Goal: Task Accomplishment & Management: Complete application form

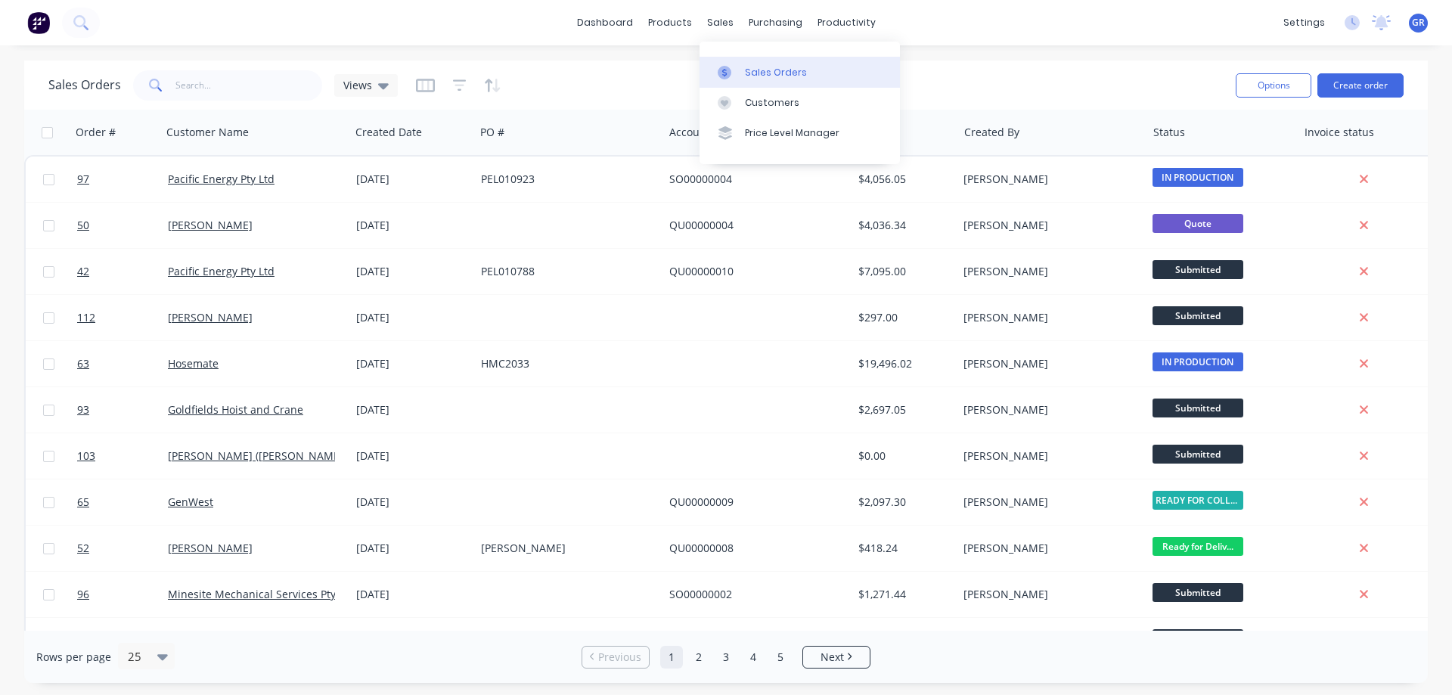
click at [738, 73] on div at bounding box center [729, 73] width 23 height 14
click at [759, 70] on div "Sales Orders" at bounding box center [776, 73] width 62 height 14
click at [745, 80] on link "Sales Orders" at bounding box center [800, 72] width 200 height 30
click at [741, 67] on link "Sales Orders" at bounding box center [800, 72] width 200 height 30
click at [1139, 52] on div "dashboard products sales purchasing productivity dashboard products Product Cat…" at bounding box center [726, 347] width 1452 height 695
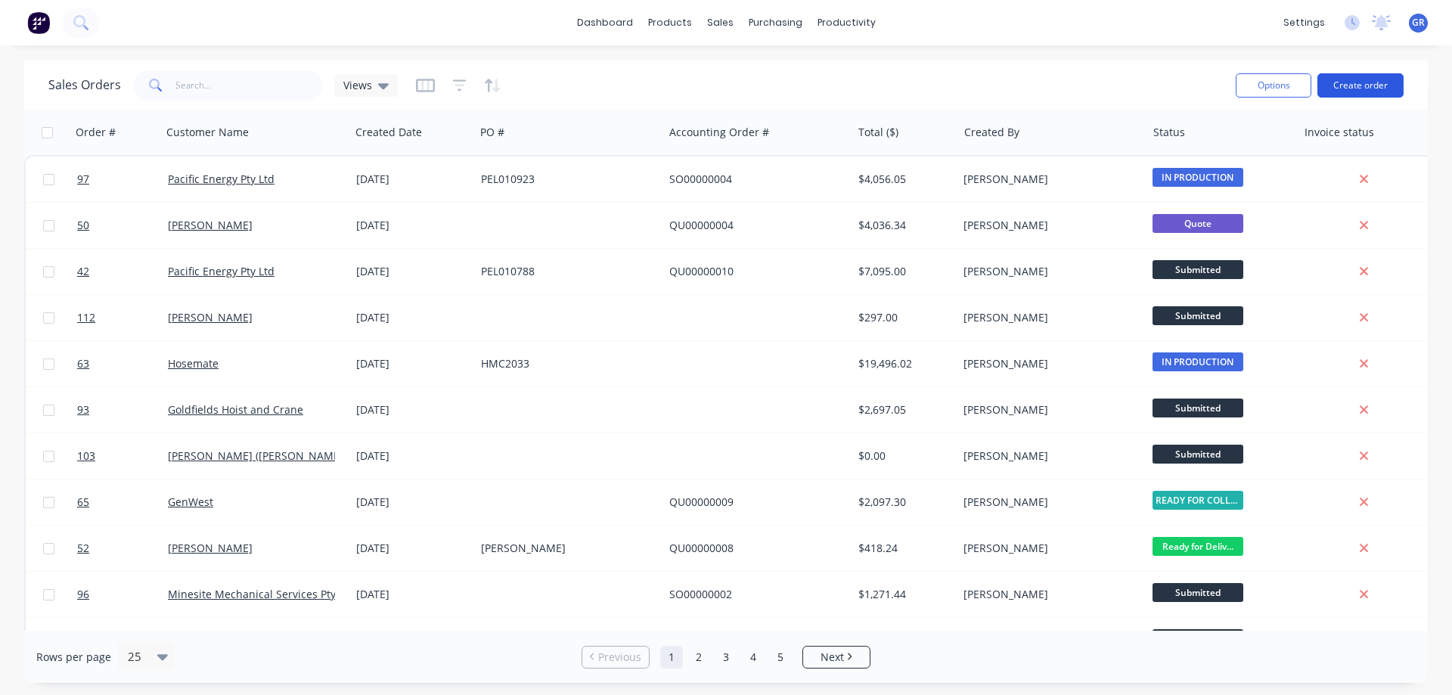
click at [1355, 82] on button "Create order" at bounding box center [1361, 85] width 86 height 24
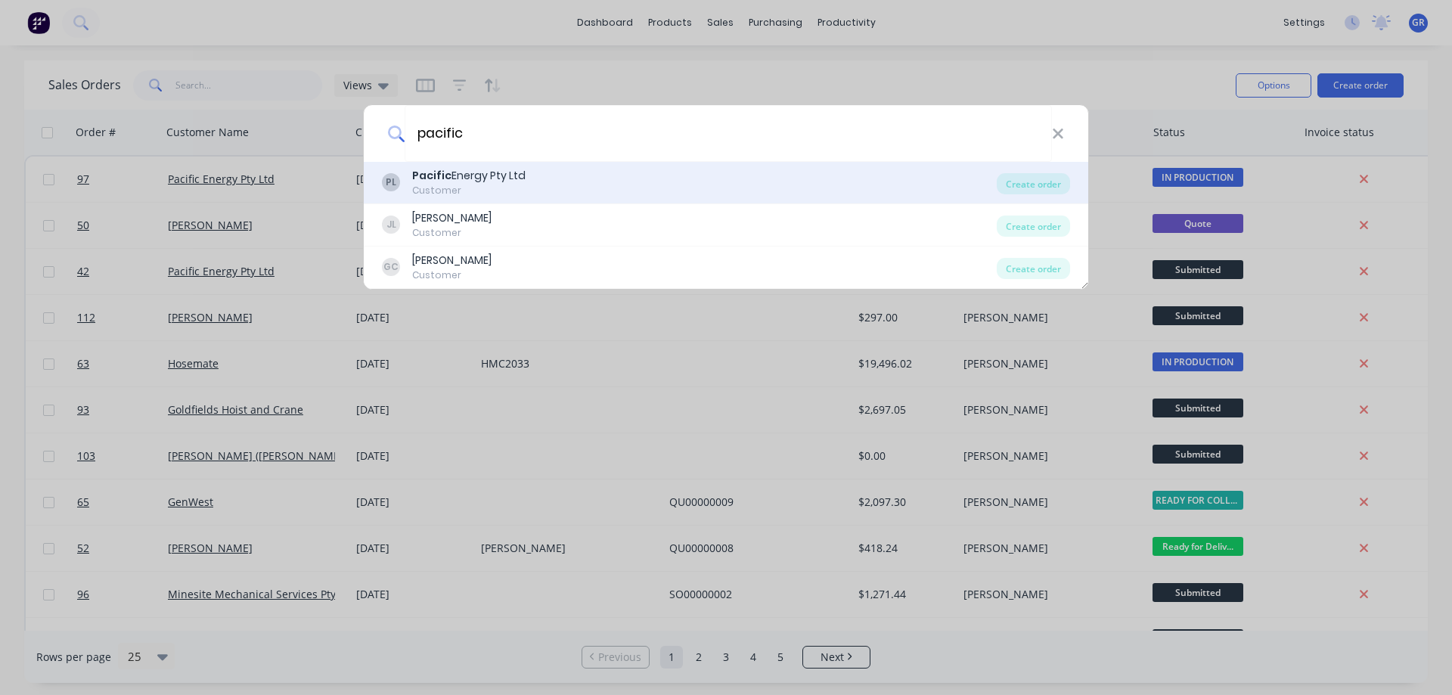
type input "pacific"
click at [489, 185] on div "Customer" at bounding box center [468, 191] width 113 height 14
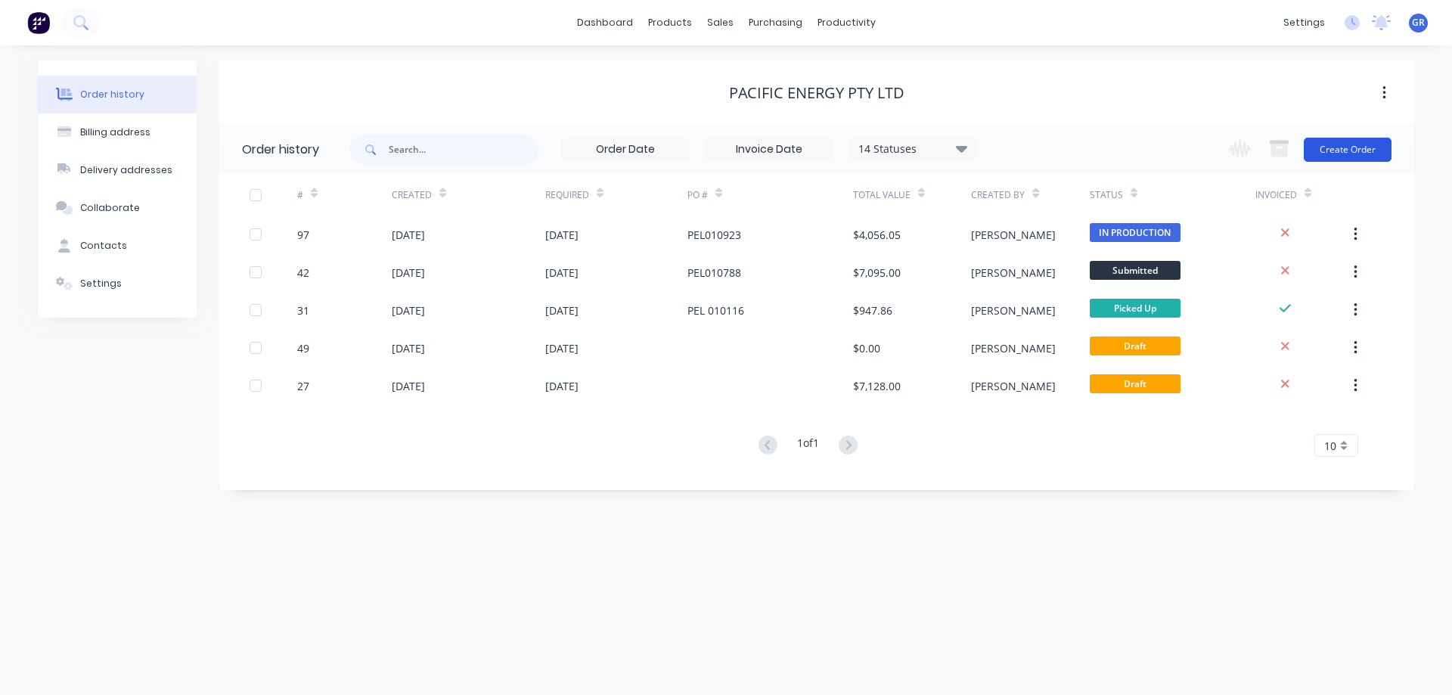
click at [1347, 143] on button "Create Order" at bounding box center [1348, 150] width 88 height 24
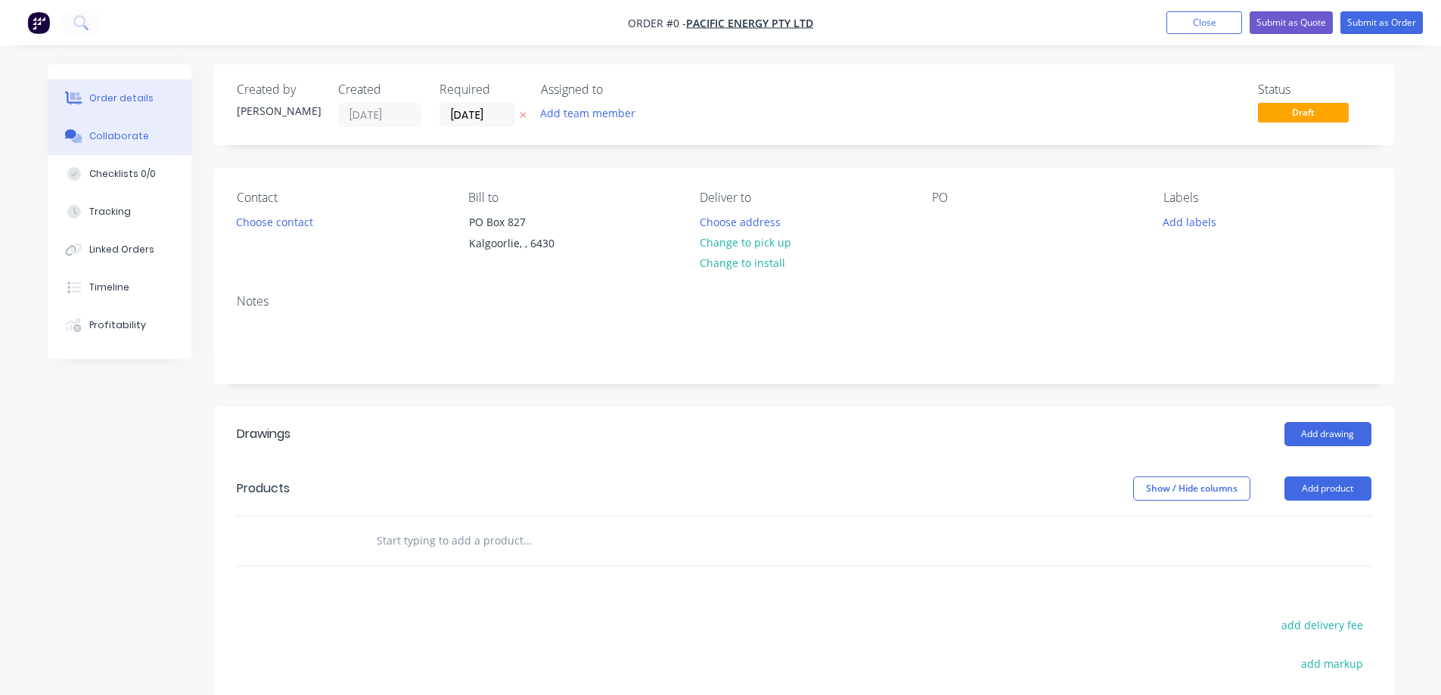
click at [128, 136] on div "Collaborate" at bounding box center [119, 136] width 60 height 14
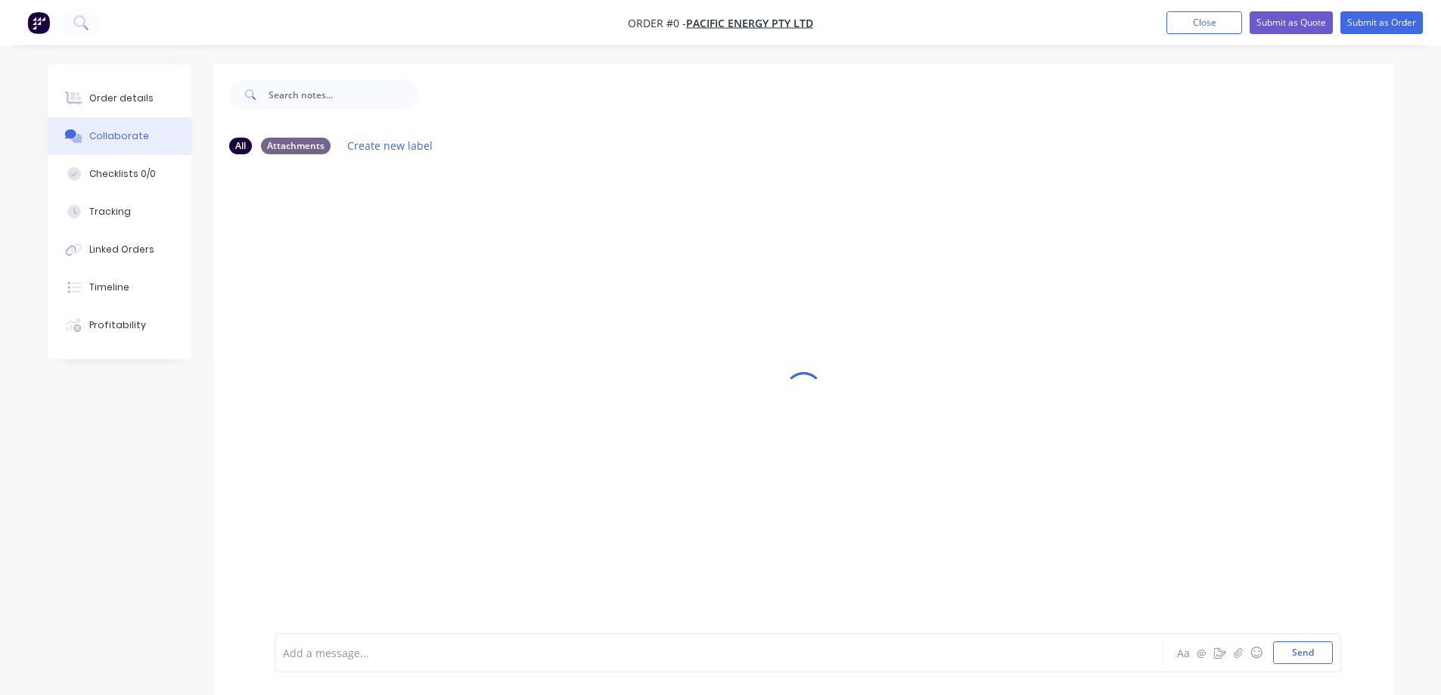
drag, startPoint x: 390, startPoint y: 615, endPoint x: 393, endPoint y: 605, distance: 10.5
drag, startPoint x: 393, startPoint y: 605, endPoint x: 430, endPoint y: 662, distance: 67.8
drag, startPoint x: 430, startPoint y: 662, endPoint x: 822, endPoint y: 501, distance: 423.7
click at [822, 502] on div at bounding box center [803, 391] width 39 height 654
drag, startPoint x: 592, startPoint y: 412, endPoint x: 579, endPoint y: 411, distance: 12.9
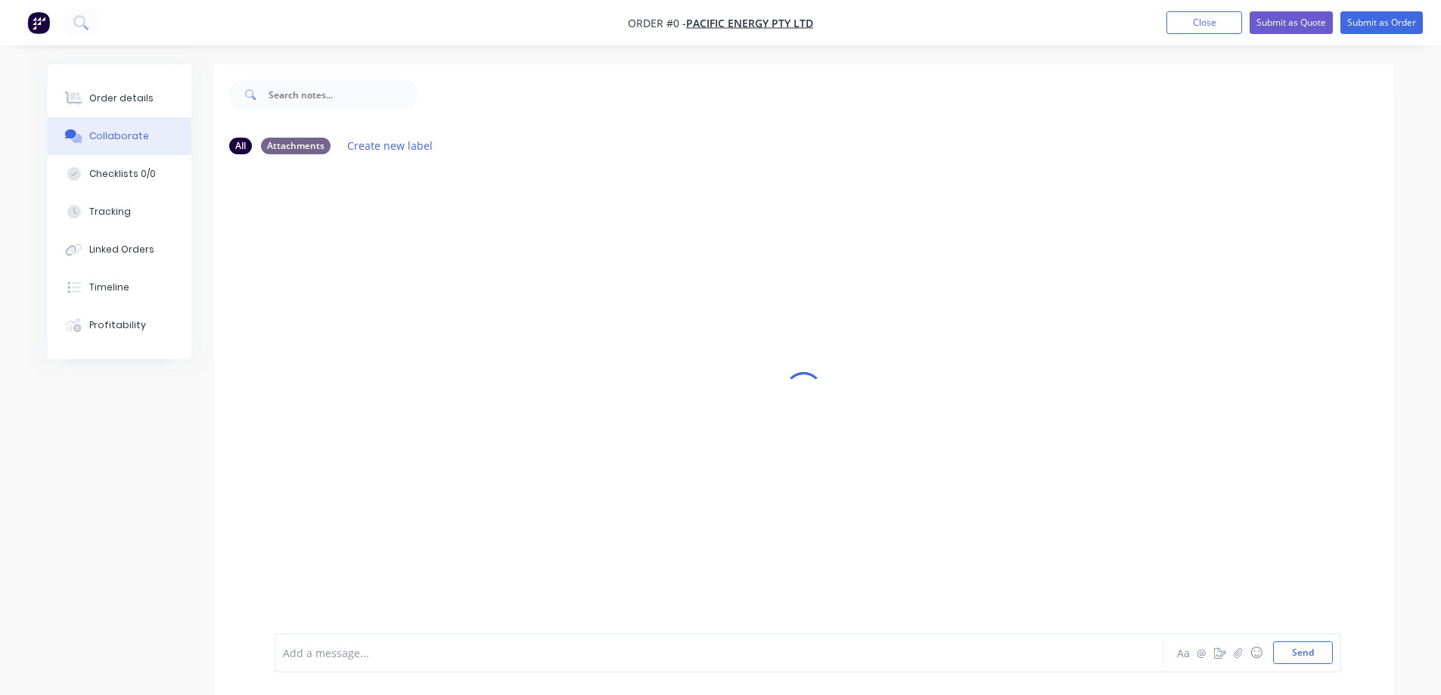
click at [592, 411] on div at bounding box center [804, 391] width 1180 height 654
click at [545, 652] on div at bounding box center [677, 653] width 787 height 16
click at [769, 278] on div at bounding box center [804, 391] width 1180 height 654
click at [120, 87] on button "Order details" at bounding box center [120, 98] width 144 height 38
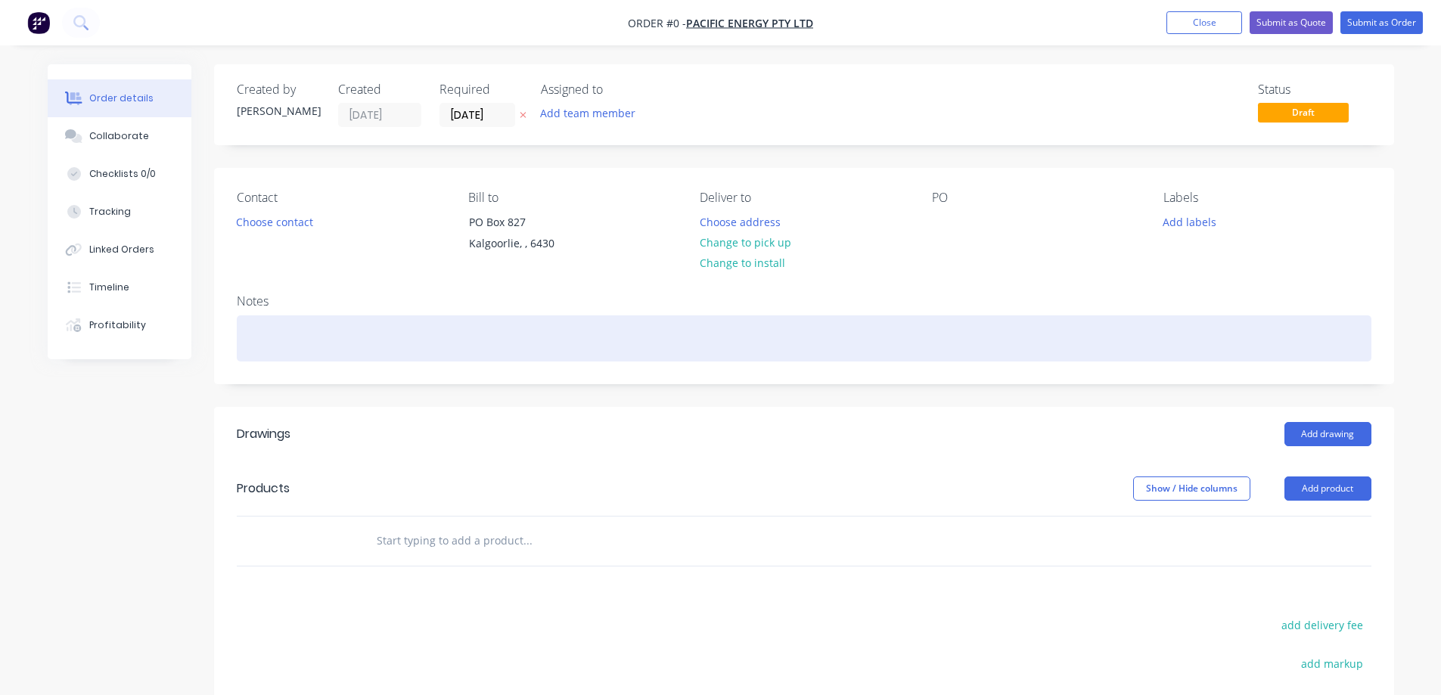
click at [252, 338] on div at bounding box center [804, 338] width 1135 height 46
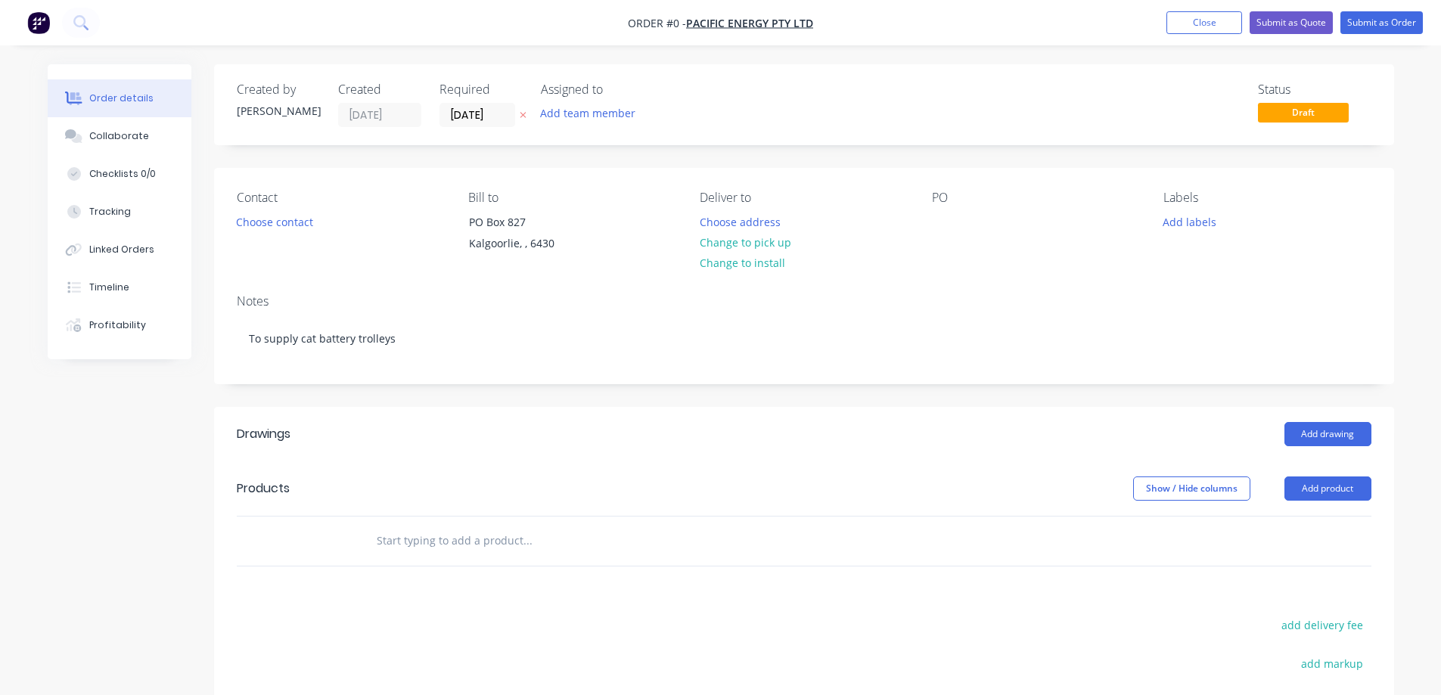
click at [590, 451] on div "Order details Collaborate Checklists 0/0 Tracking Linked Orders Timeline Profit…" at bounding box center [721, 508] width 1377 height 888
click at [491, 397] on div "Created by [PERSON_NAME] Created [DATE] Required [DATE] Assigned to Add team me…" at bounding box center [804, 496] width 1180 height 865
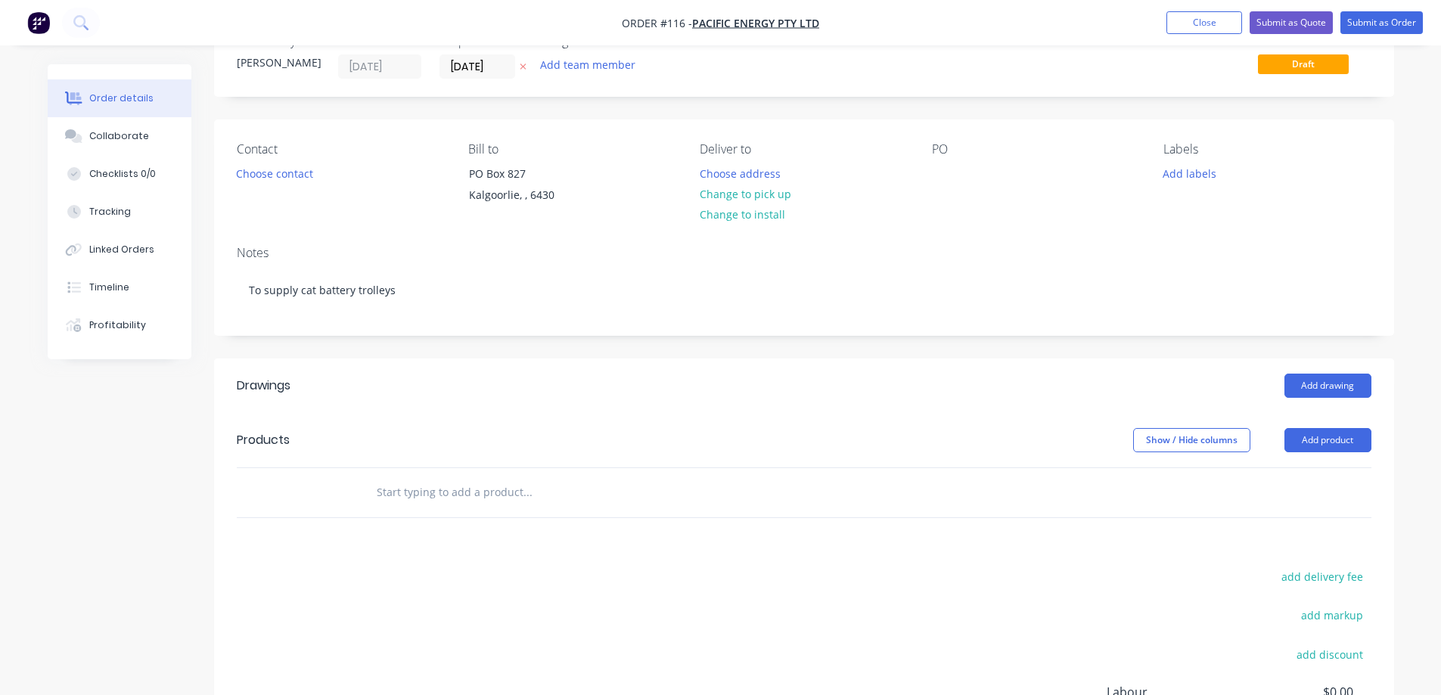
scroll to position [76, 0]
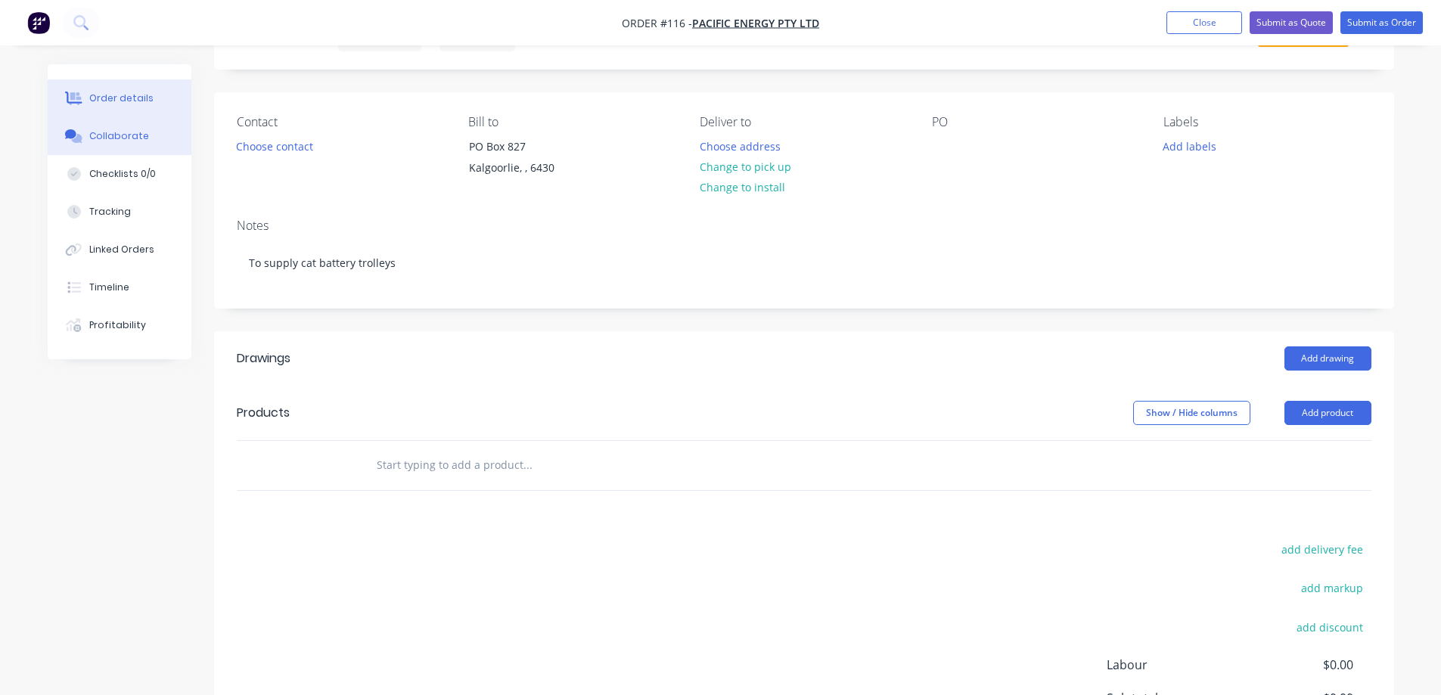
click at [95, 135] on div "Collaborate" at bounding box center [119, 136] width 60 height 14
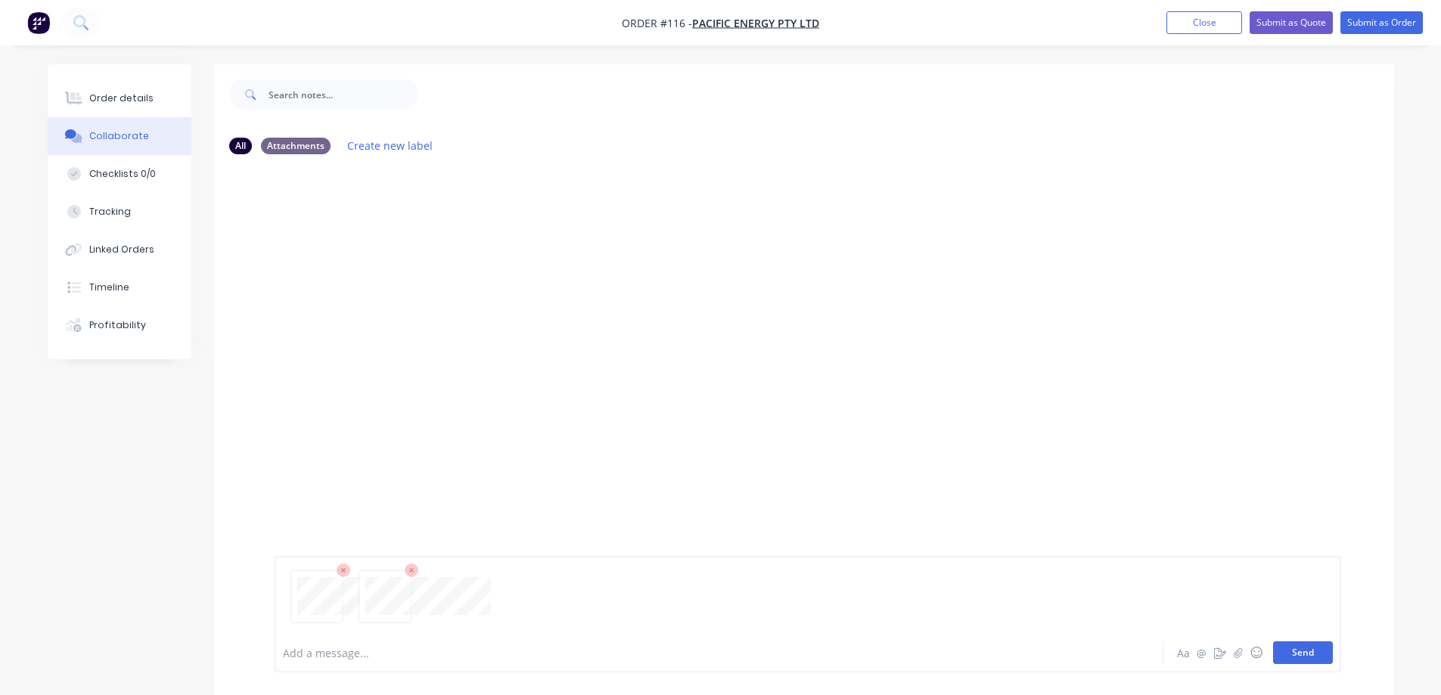
click at [1302, 654] on button "Send" at bounding box center [1303, 652] width 60 height 23
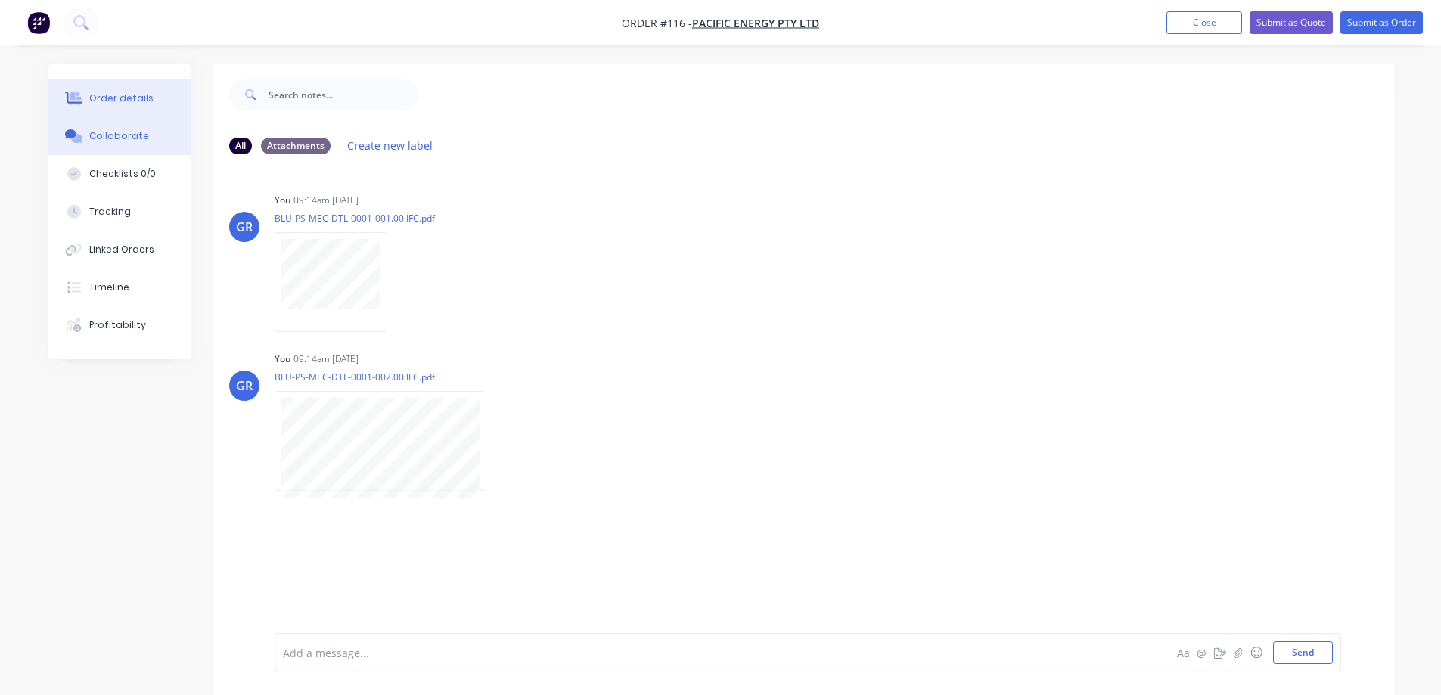
click at [121, 100] on div "Order details" at bounding box center [121, 99] width 64 height 14
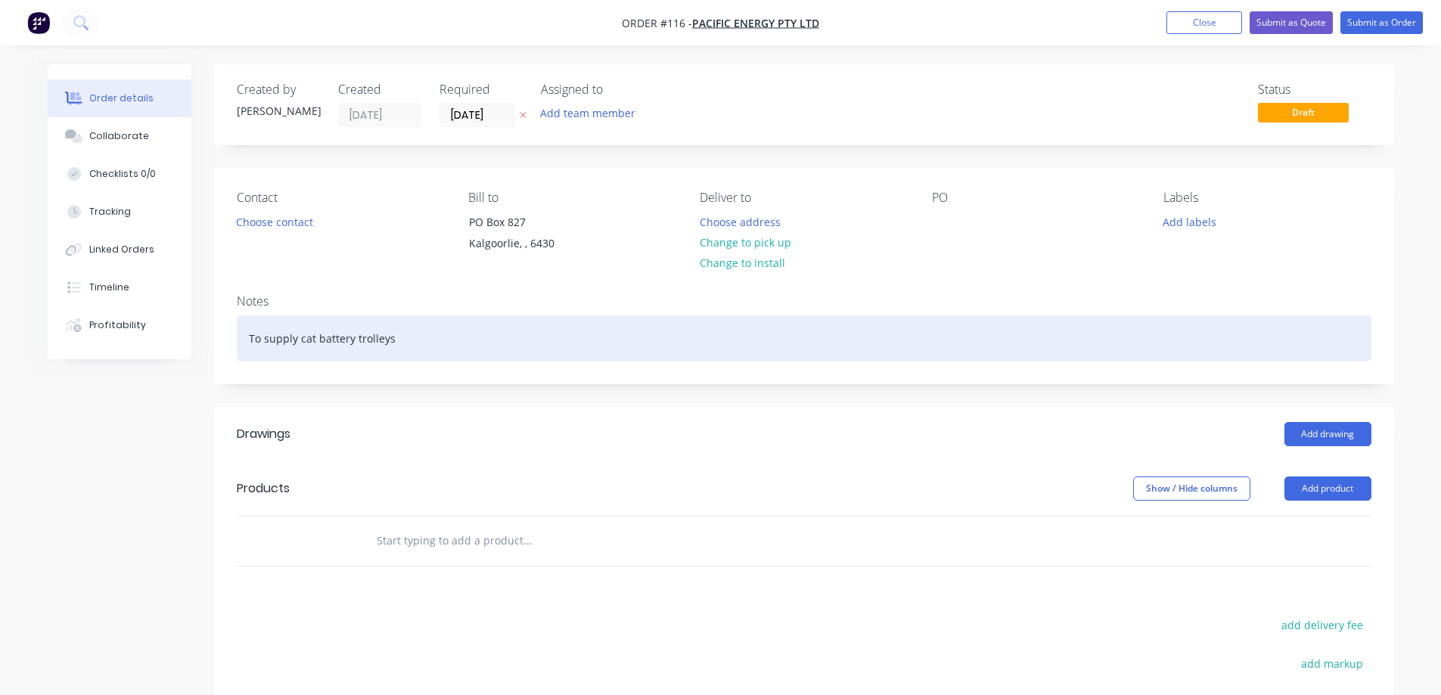
click at [422, 334] on div "To supply cat battery trolleys" at bounding box center [804, 338] width 1135 height 46
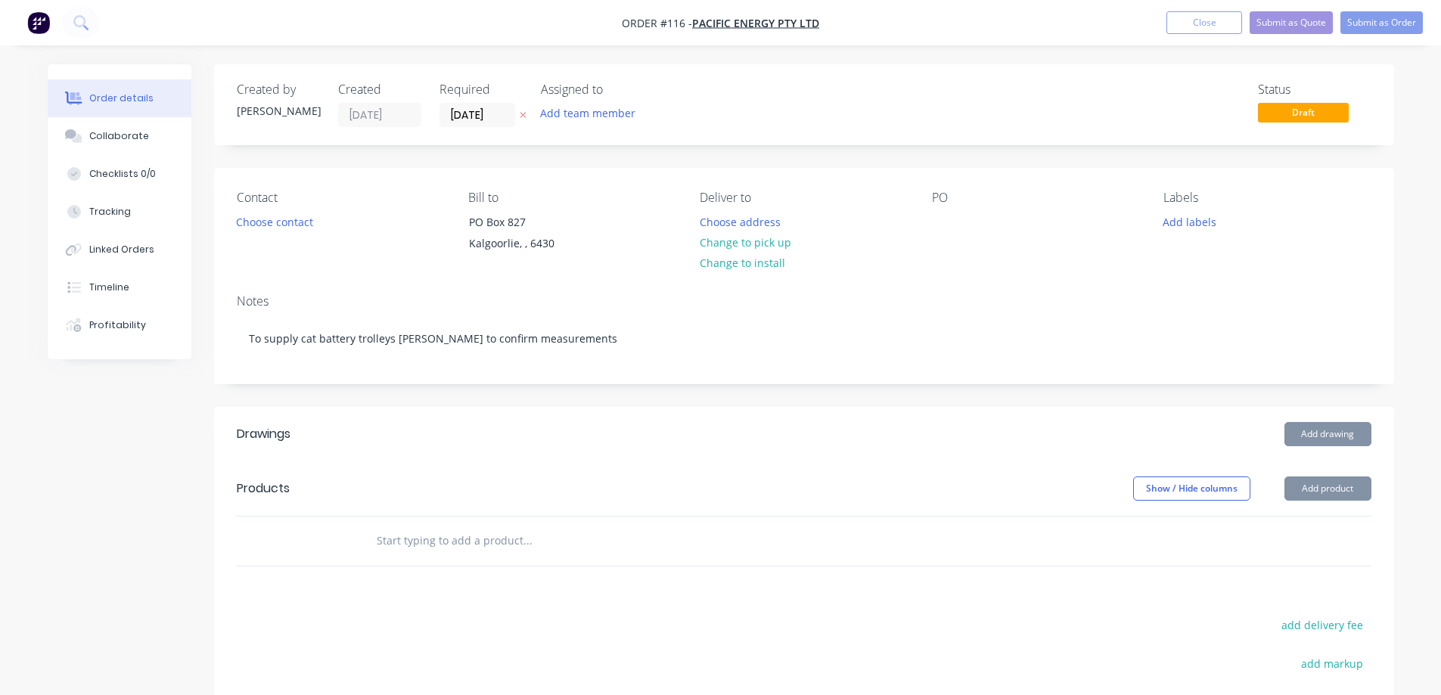
click at [513, 417] on header "Drawings Add drawing" at bounding box center [804, 434] width 1180 height 54
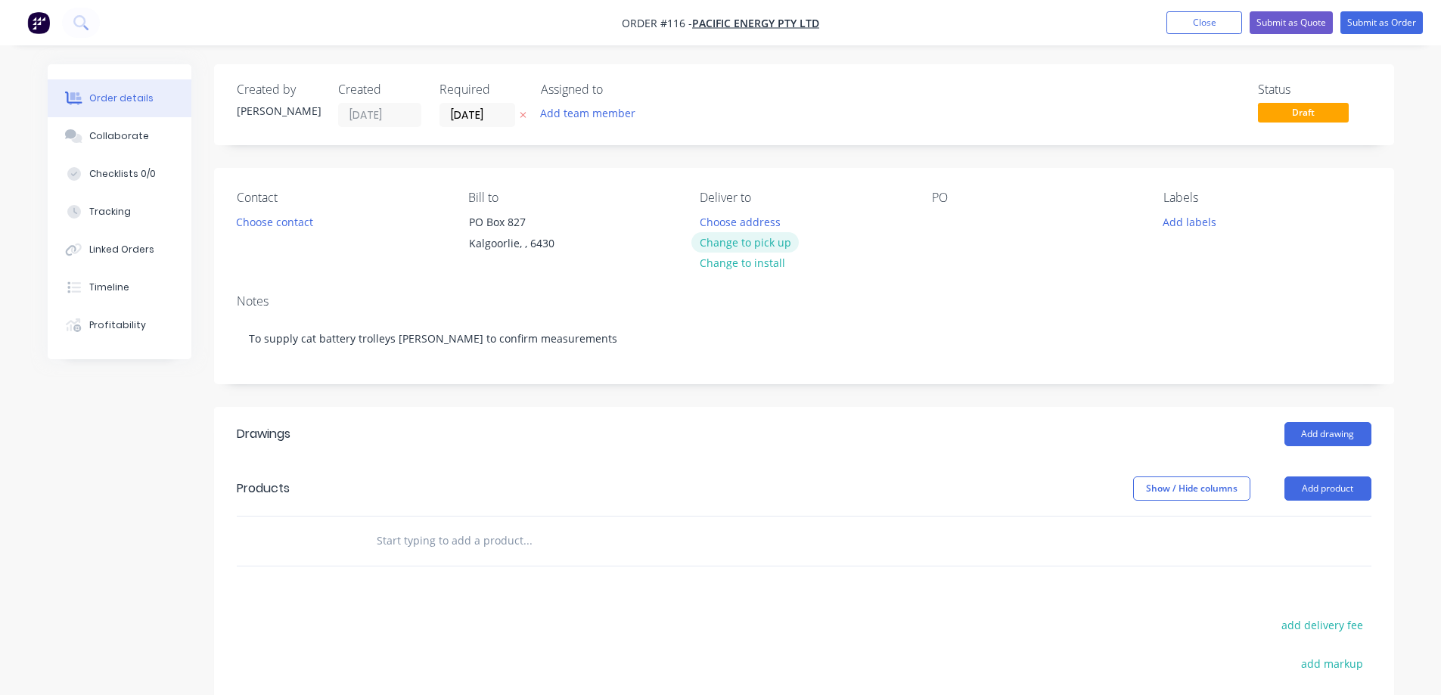
click at [763, 247] on button "Change to pick up" at bounding box center [744, 242] width 107 height 20
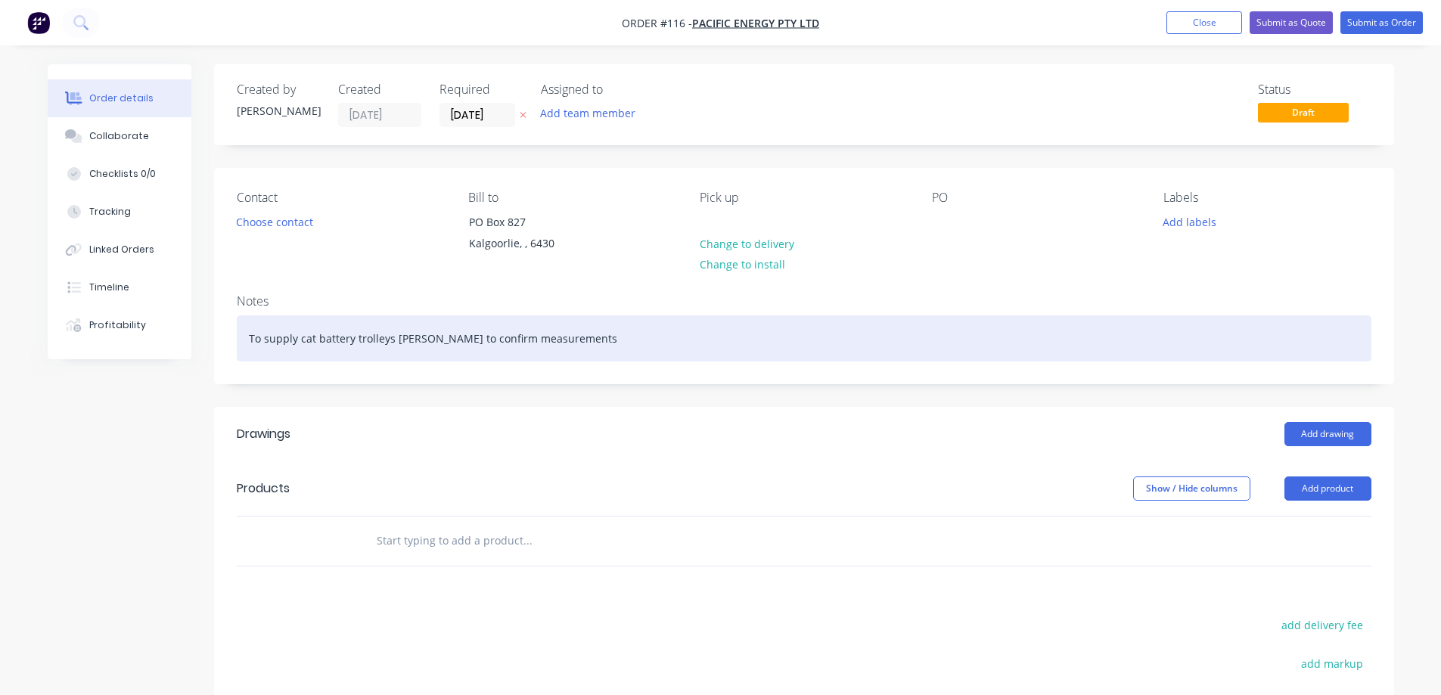
click at [388, 335] on div "To supply cat battery trolleys [PERSON_NAME] to confirm measurements" at bounding box center [804, 338] width 1135 height 46
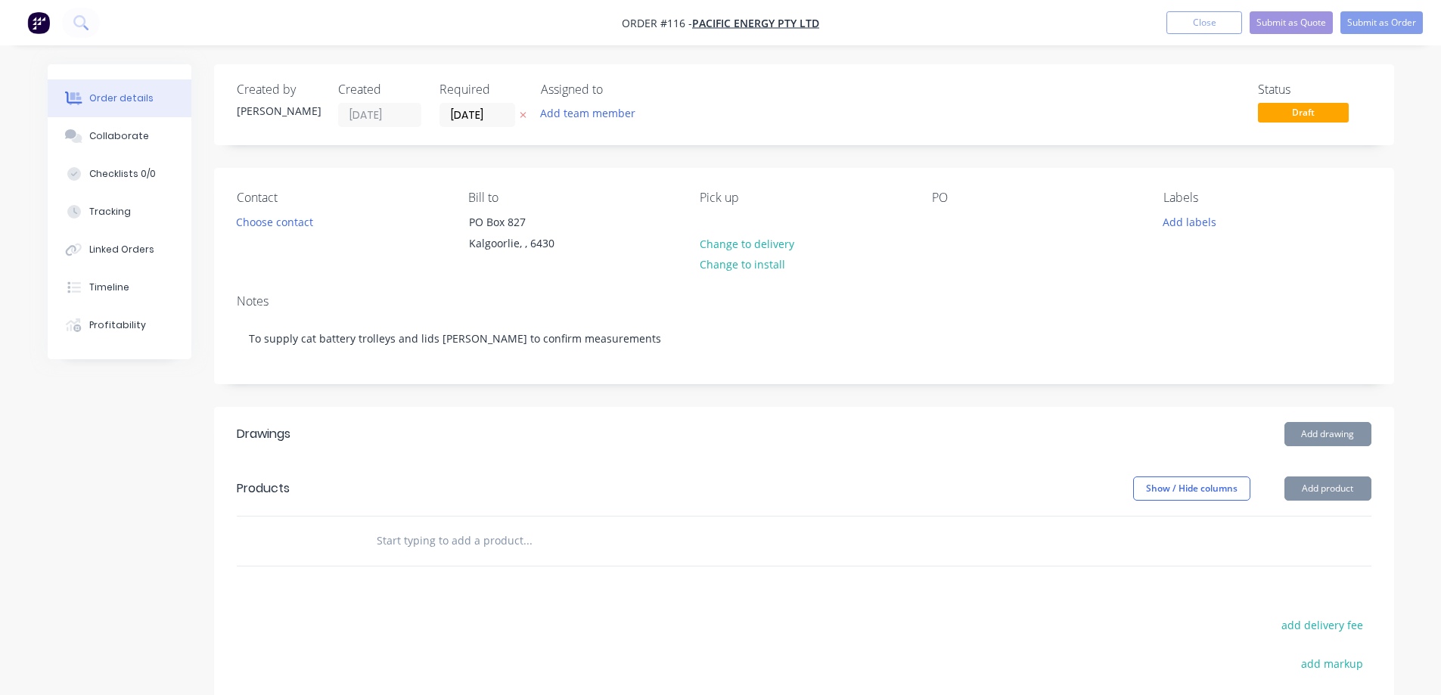
click at [715, 595] on div "Drawings Add drawing Products Show / Hide columns Add product add delivery fee …" at bounding box center [804, 668] width 1180 height 523
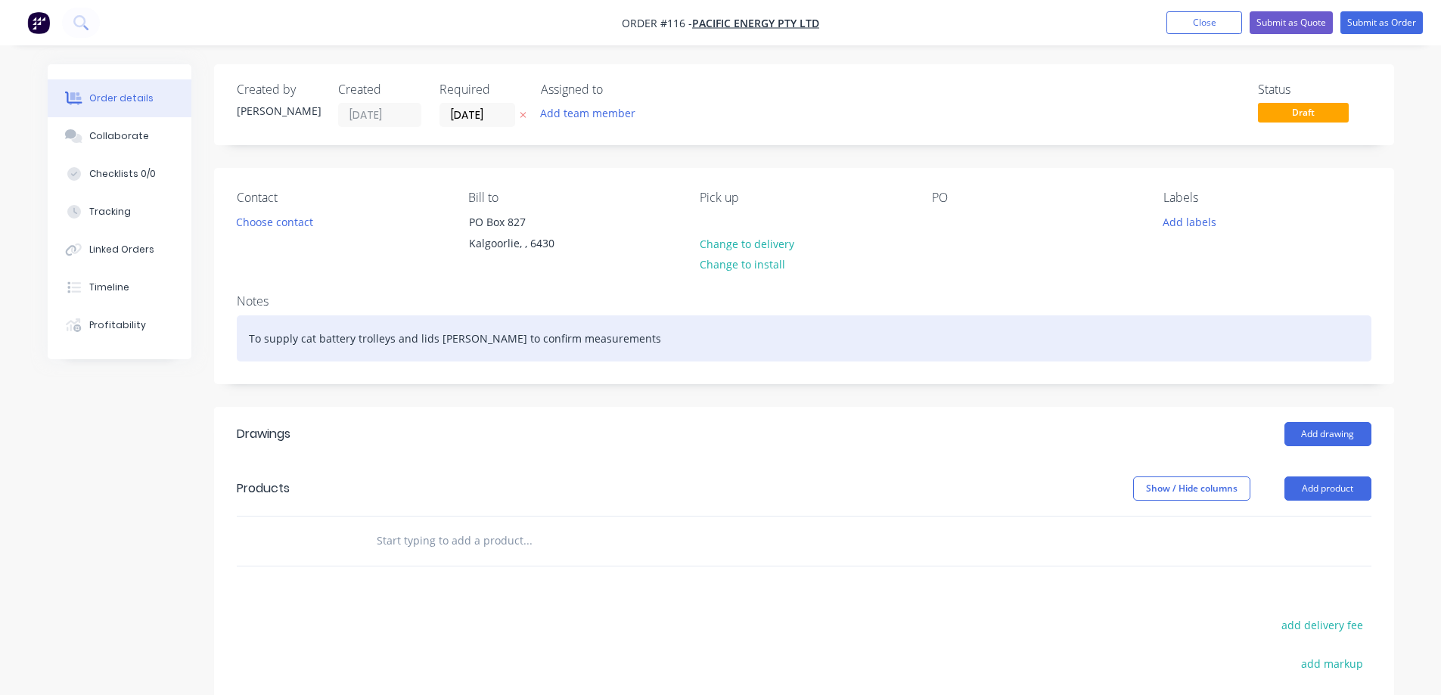
click at [393, 335] on div "To supply cat battery trolleys and lids [PERSON_NAME] to confirm measurements" at bounding box center [804, 338] width 1135 height 46
click at [387, 338] on div "To supply cat battery trolleys and lids [PERSON_NAME] to confirm measurements" at bounding box center [804, 338] width 1135 height 46
click at [391, 337] on div "To supply cat battery trolleys and lids [PERSON_NAME] to confirm measurements" at bounding box center [804, 338] width 1135 height 46
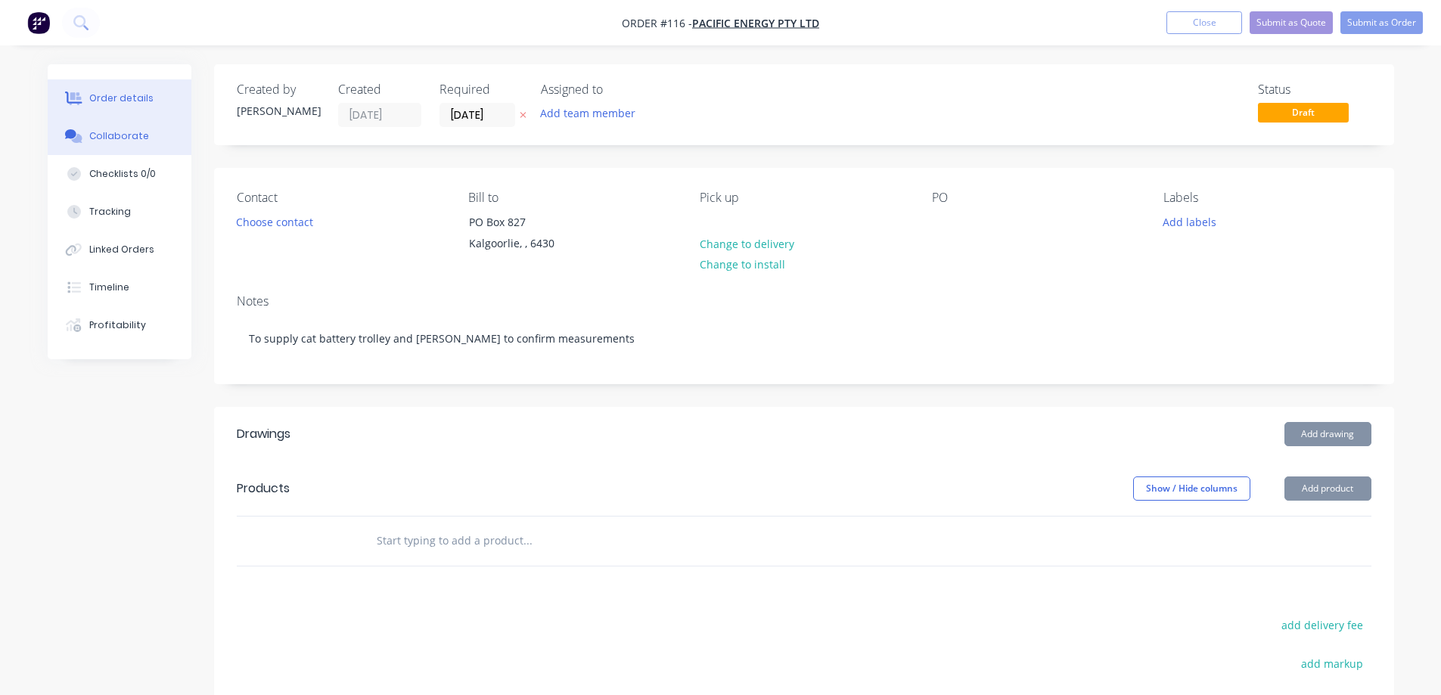
click at [108, 129] on div "Collaborate" at bounding box center [119, 136] width 60 height 14
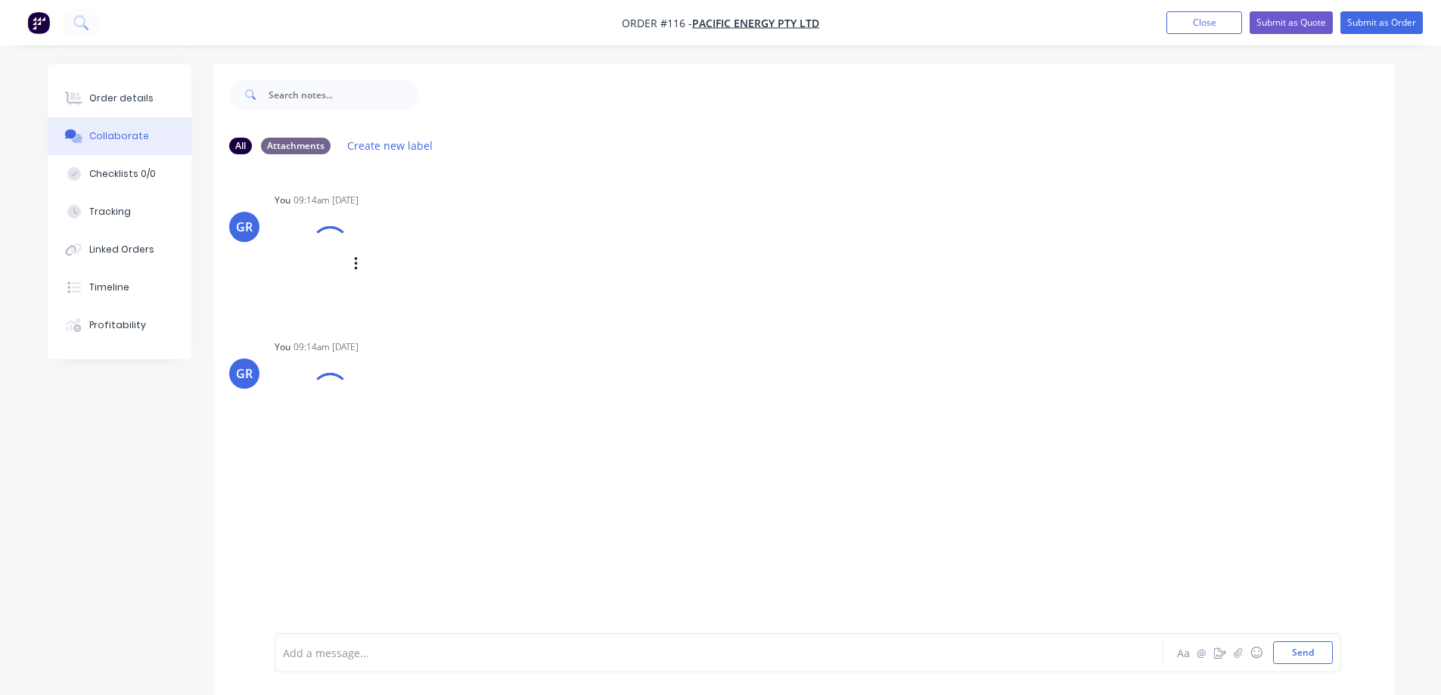
click at [289, 247] on div "Loading PDF…" at bounding box center [312, 264] width 75 height 100
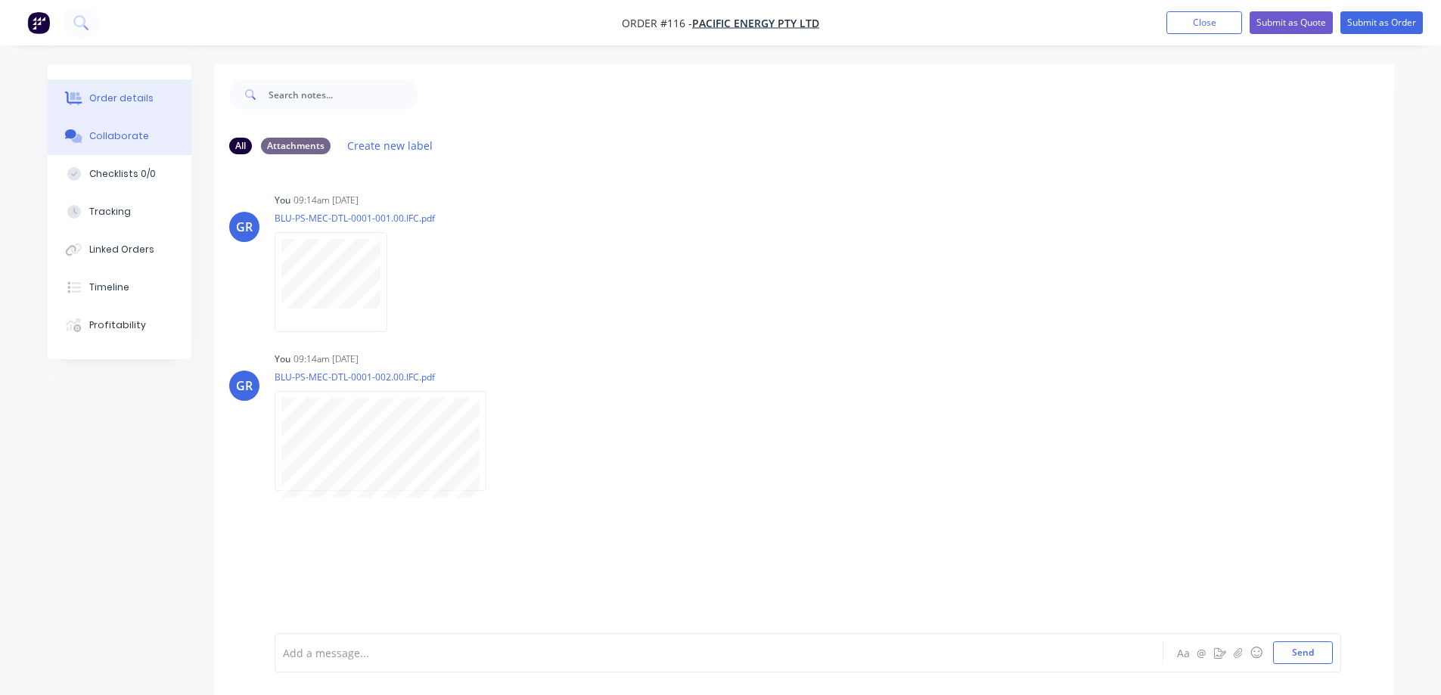
click at [105, 96] on div "Order details" at bounding box center [121, 99] width 64 height 14
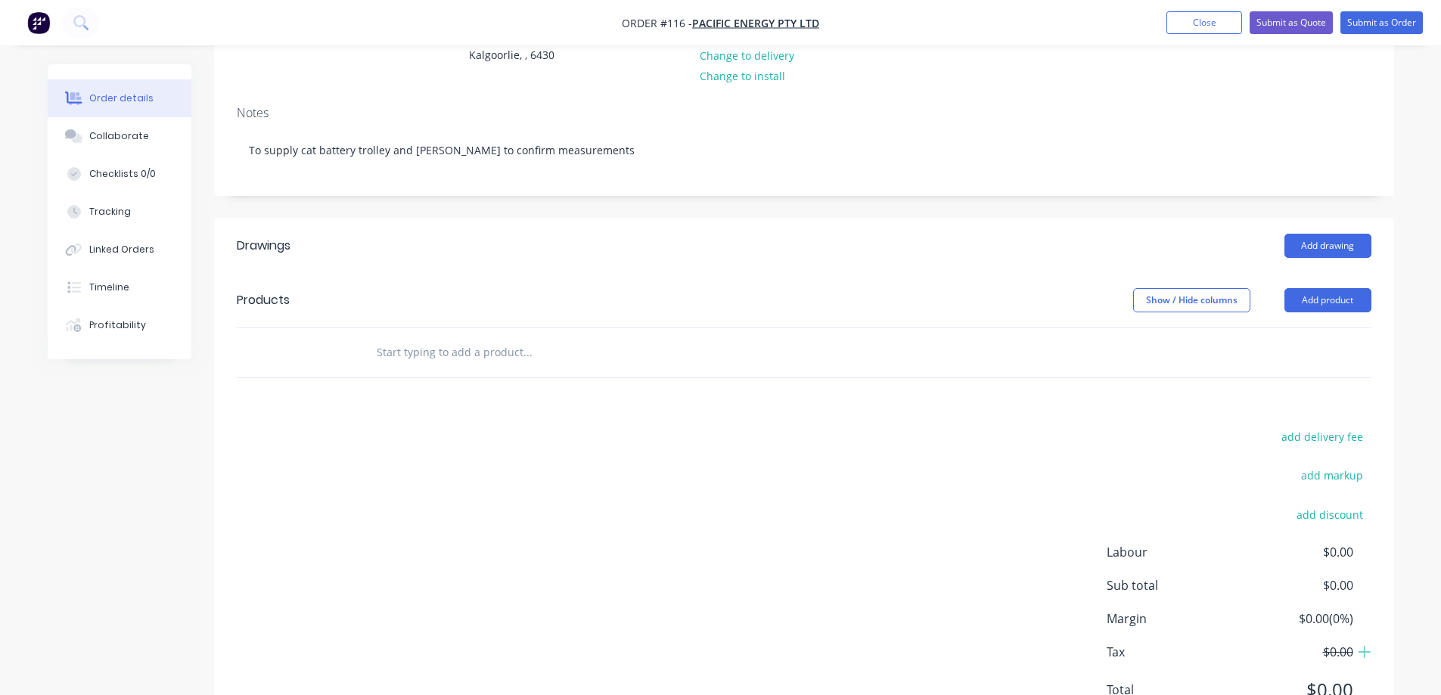
scroll to position [227, 0]
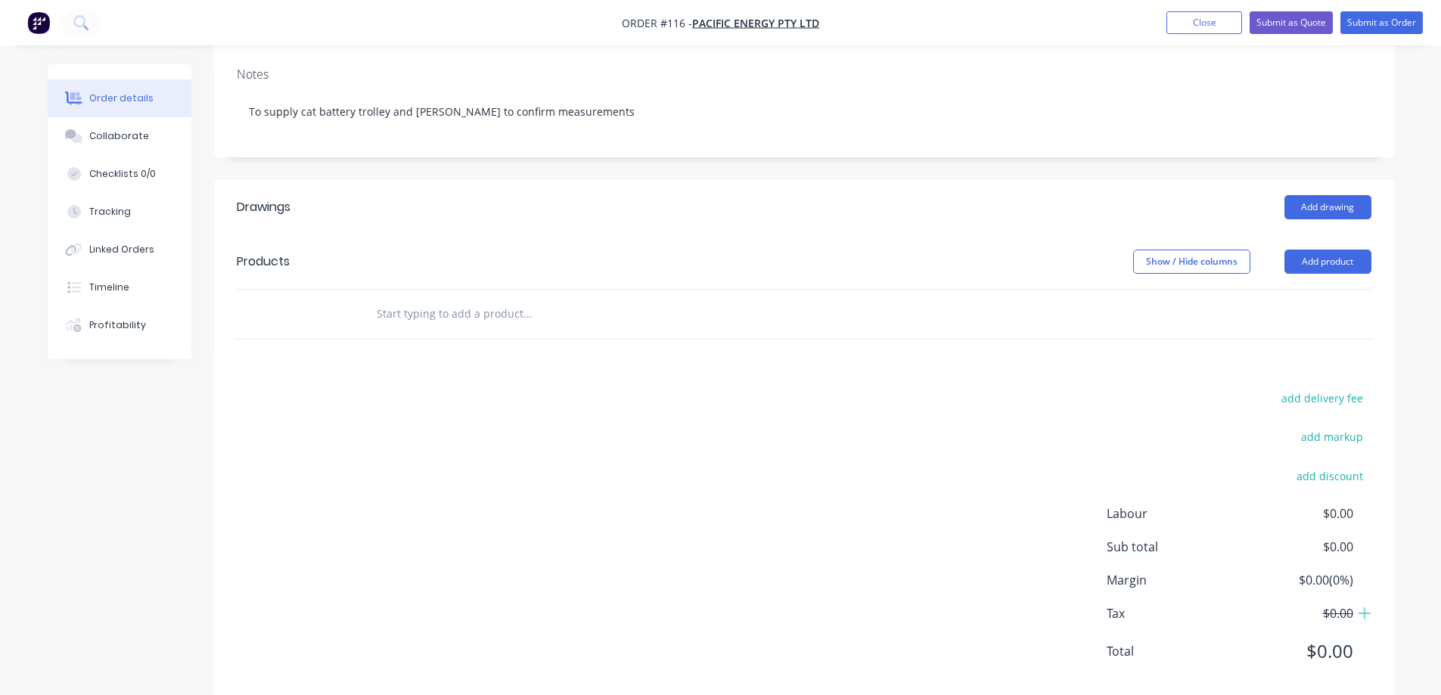
click at [458, 318] on input "text" at bounding box center [527, 314] width 303 height 30
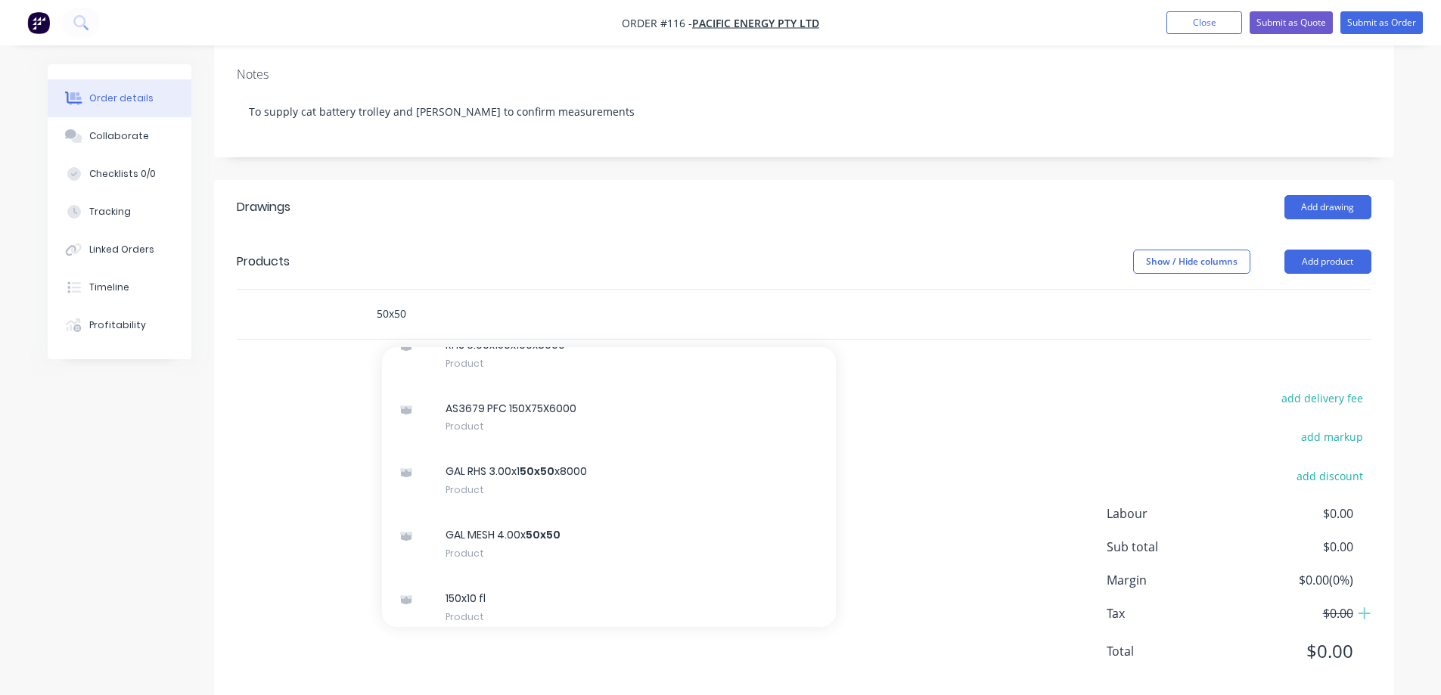
scroll to position [2799, 0]
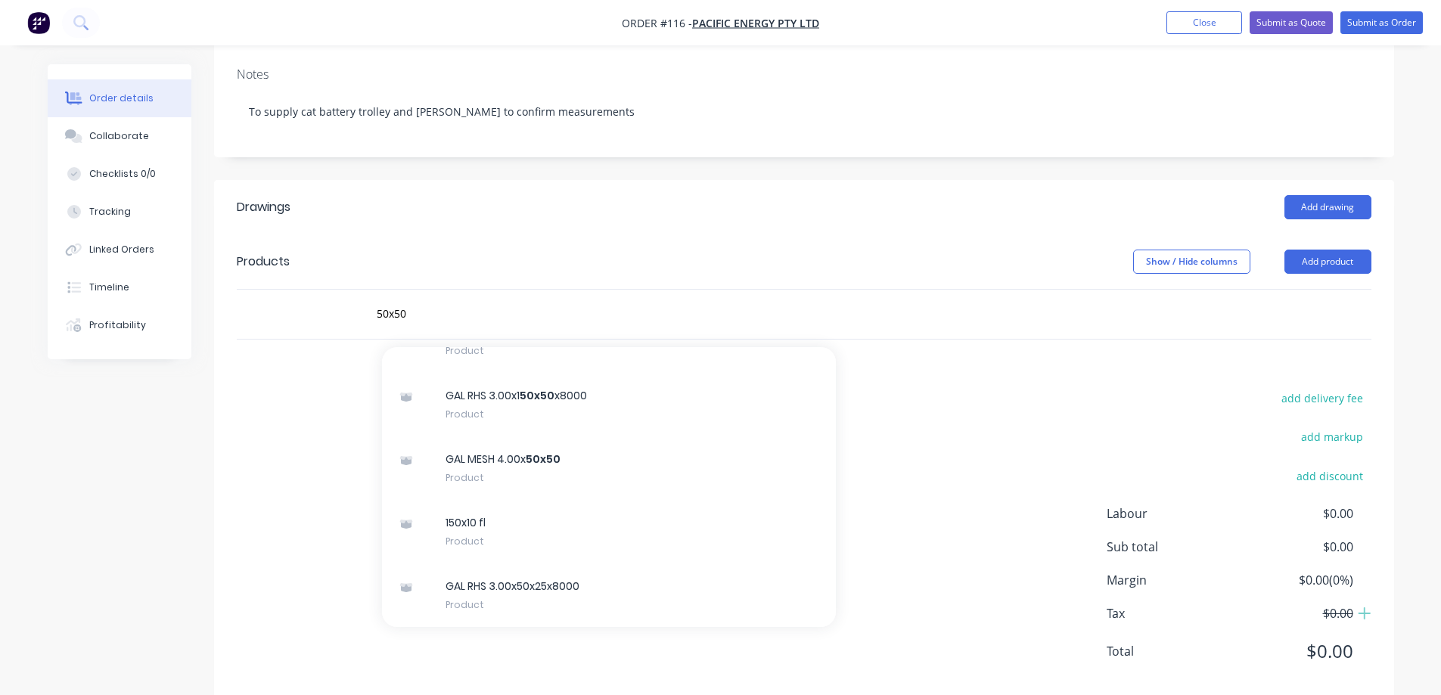
click at [172, 541] on div "Created by [PERSON_NAME] Created [DATE] Required [DATE] Assigned to Add team me…" at bounding box center [721, 281] width 1347 height 888
click at [439, 310] on input "50x50" at bounding box center [527, 314] width 303 height 30
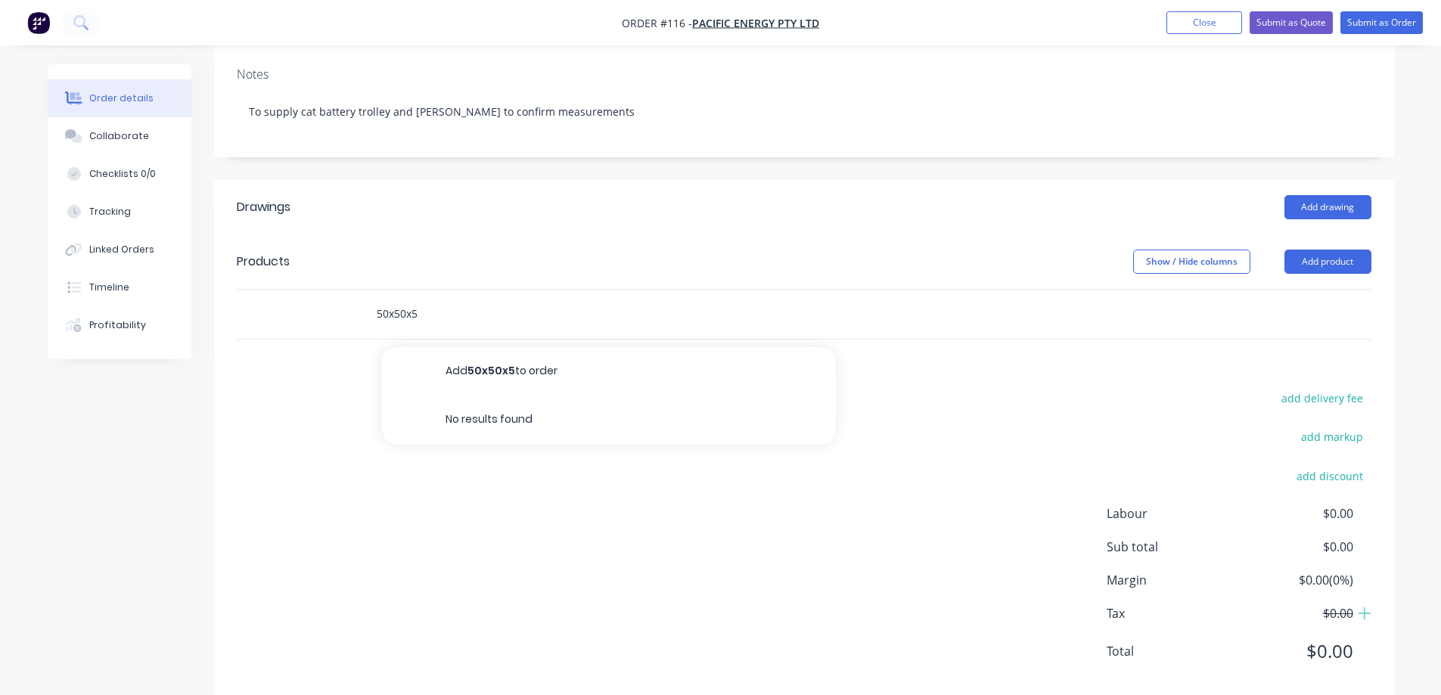
type input "50x50x5"
